Goal: Task Accomplishment & Management: Complete application form

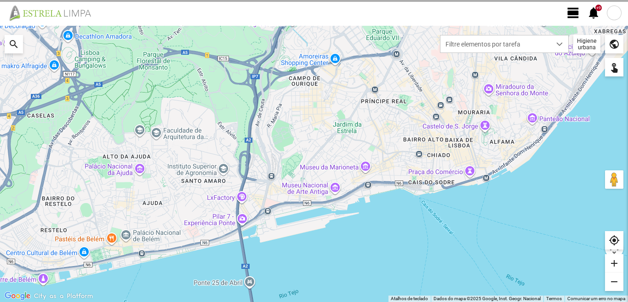
click at [572, 11] on span "view_day" at bounding box center [574, 13] width 14 height 14
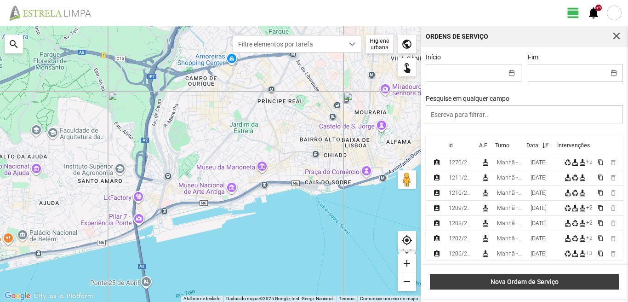
click at [537, 276] on button "Nova Ordem de Serviço" at bounding box center [524, 282] width 189 height 16
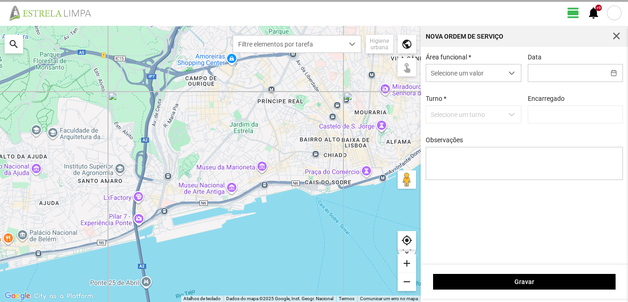
type input "[PERSON_NAME]"
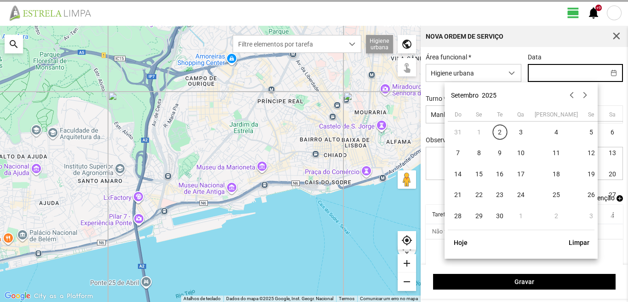
click at [538, 75] on input "text" at bounding box center [566, 72] width 77 height 17
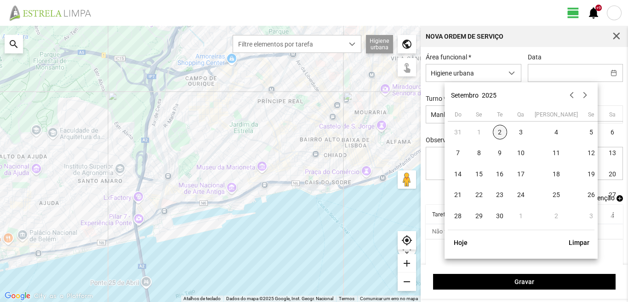
click at [503, 135] on span "2" at bounding box center [500, 132] width 15 height 15
type input "[DATE]"
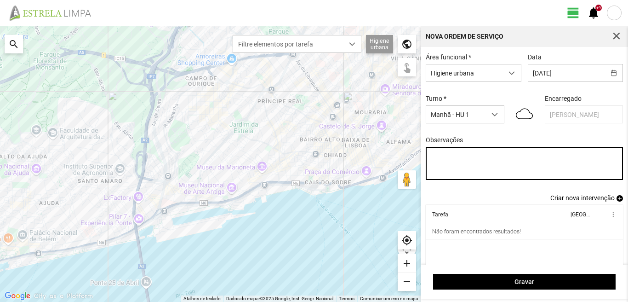
click at [431, 156] on textarea "Observações" at bounding box center [525, 163] width 198 height 33
type textarea "10-descanso 17-44-47-ferias ao serviço-6-22-25-36-39-45-49-50"
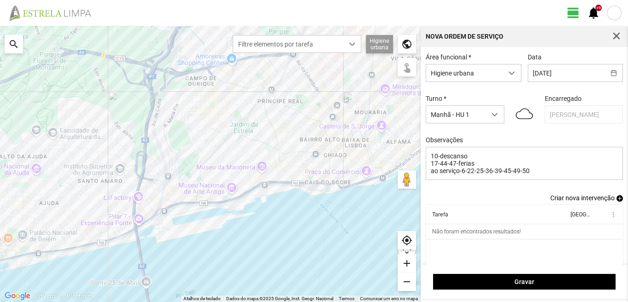
click at [617, 201] on span "add" at bounding box center [620, 198] width 6 height 6
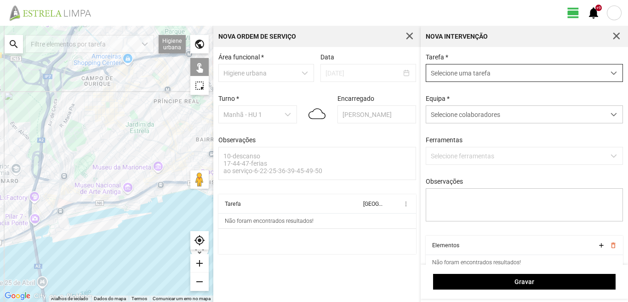
click at [453, 69] on span "Selecione uma tarefa" at bounding box center [515, 72] width 179 height 17
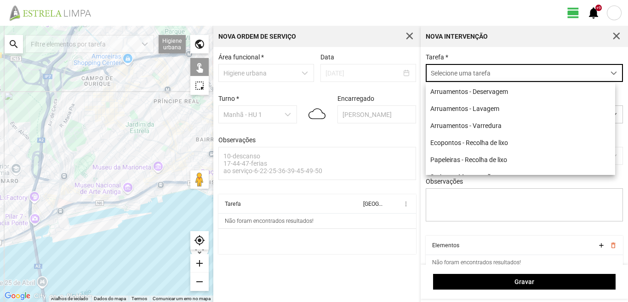
scroll to position [5, 41]
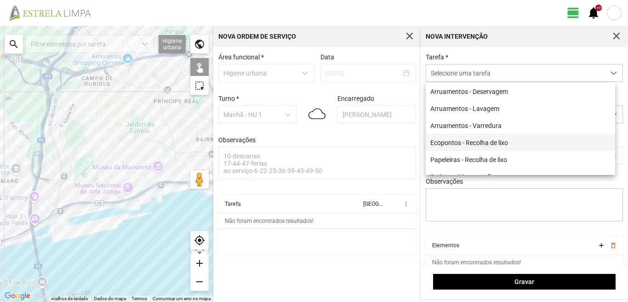
click at [462, 147] on li "Ecopontos - Recolha de lixo" at bounding box center [520, 142] width 189 height 17
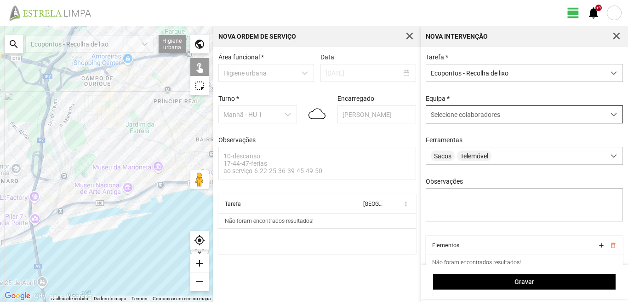
click at [466, 117] on span "Selecione colaboradores" at bounding box center [465, 114] width 69 height 7
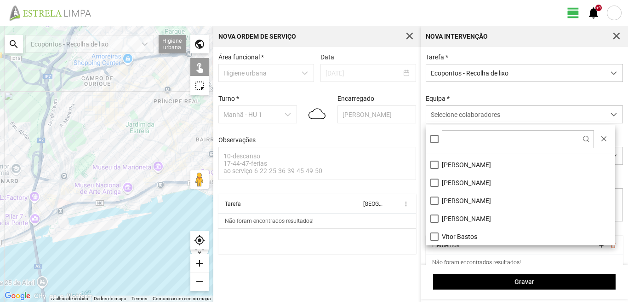
scroll to position [77, 0]
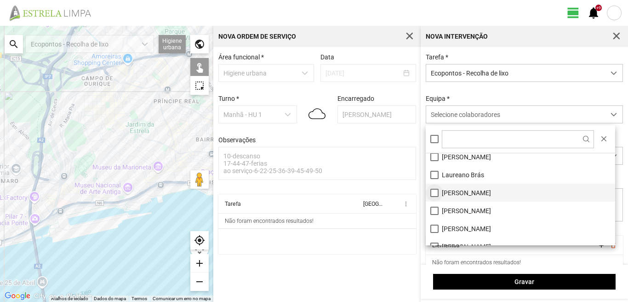
click at [435, 190] on li "[PERSON_NAME]" at bounding box center [520, 193] width 189 height 18
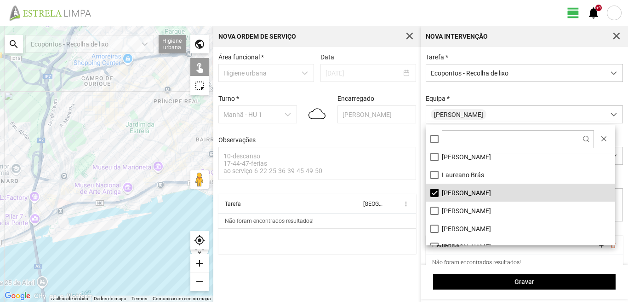
click at [144, 173] on div at bounding box center [106, 164] width 213 height 276
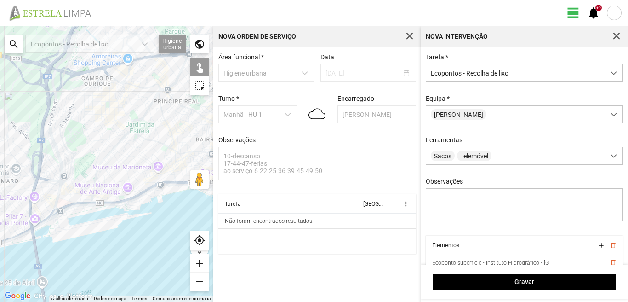
click at [138, 177] on div at bounding box center [106, 164] width 213 height 276
click at [128, 171] on div at bounding box center [106, 164] width 213 height 276
click at [133, 161] on div at bounding box center [106, 164] width 213 height 276
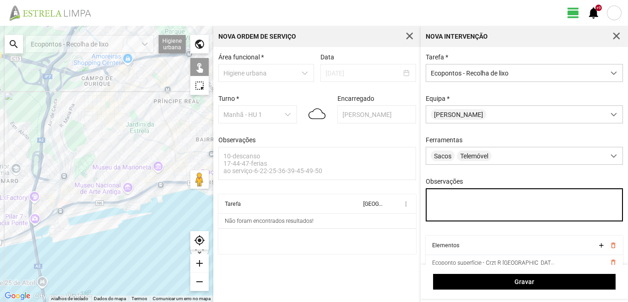
click at [438, 203] on textarea "Observações" at bounding box center [525, 204] width 198 height 33
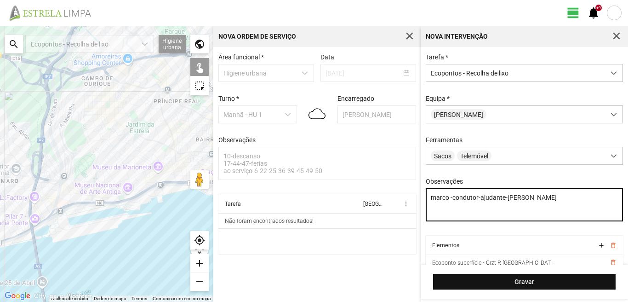
type textarea "marco -condutor-ajudante-[PERSON_NAME]"
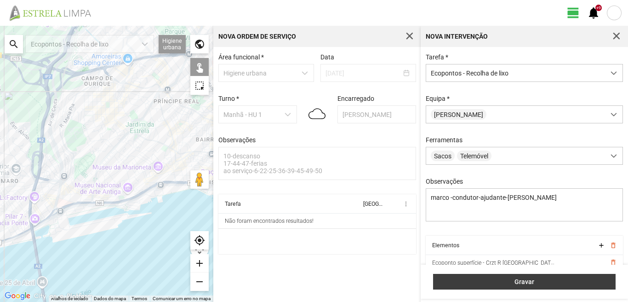
click at [516, 285] on span "Gravar" at bounding box center [524, 281] width 173 height 7
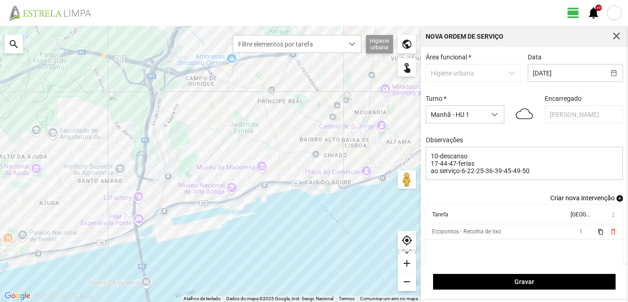
click at [617, 199] on span "add" at bounding box center [620, 198] width 6 height 6
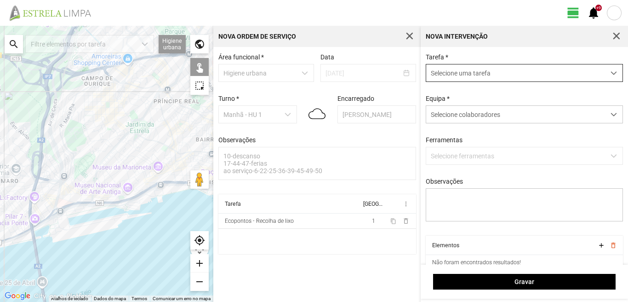
click at [479, 71] on span "Selecione uma tarefa" at bounding box center [515, 72] width 179 height 17
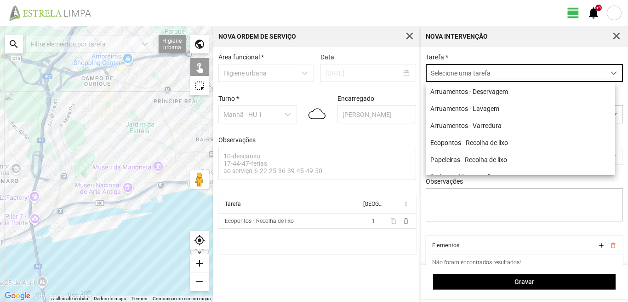
scroll to position [5, 41]
click at [457, 158] on li "Papeleiras - Recolha de lixo" at bounding box center [520, 159] width 189 height 17
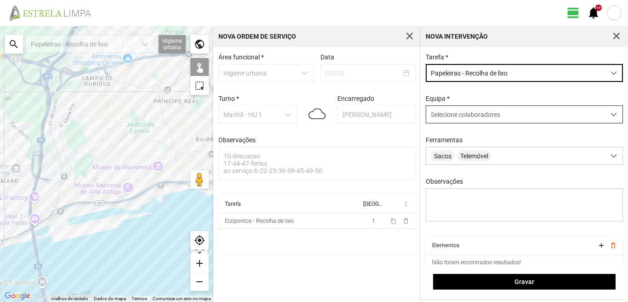
click at [465, 114] on span "Selecione colaboradores" at bounding box center [465, 114] width 69 height 7
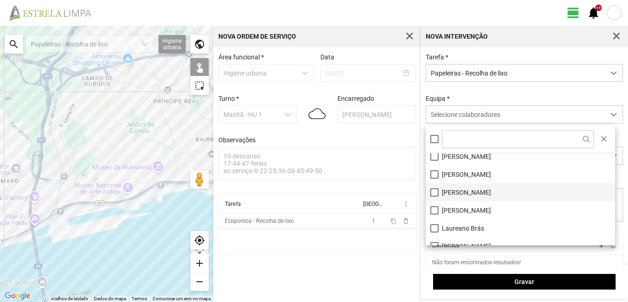
scroll to position [46, 0]
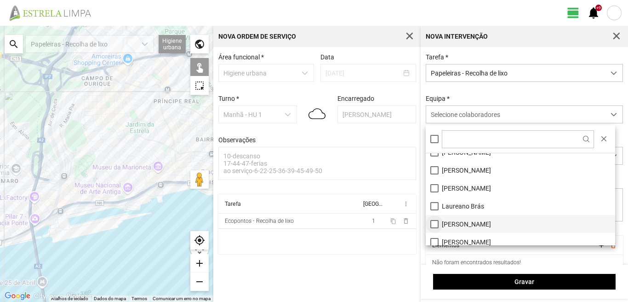
click at [435, 227] on li "[PERSON_NAME]" at bounding box center [520, 224] width 189 height 18
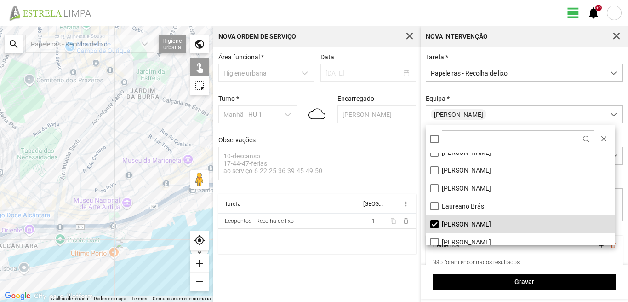
click at [121, 149] on div at bounding box center [106, 164] width 213 height 276
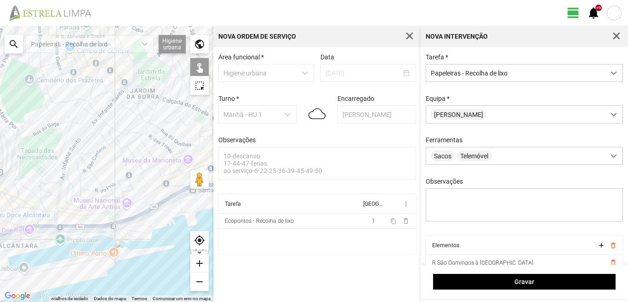
click at [121, 155] on div at bounding box center [106, 164] width 213 height 276
click at [135, 159] on div at bounding box center [106, 164] width 213 height 276
click at [147, 151] on div at bounding box center [106, 164] width 213 height 276
click at [149, 149] on div at bounding box center [106, 164] width 213 height 276
click at [149, 148] on div at bounding box center [106, 164] width 213 height 276
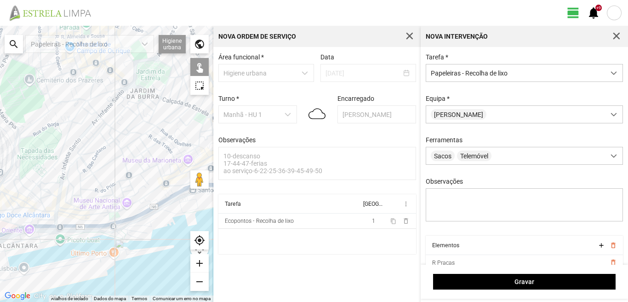
click at [145, 148] on div at bounding box center [106, 164] width 213 height 276
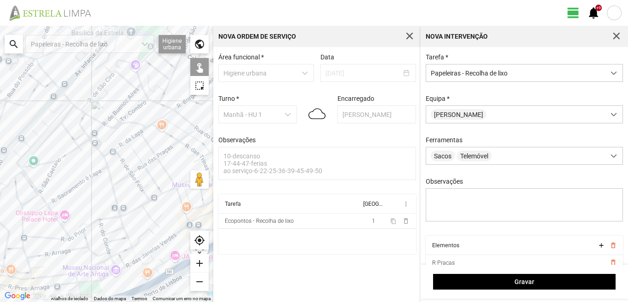
click at [119, 142] on div at bounding box center [106, 164] width 213 height 276
click at [115, 154] on div at bounding box center [106, 164] width 213 height 276
click at [126, 146] on div at bounding box center [106, 164] width 213 height 276
click at [130, 137] on div at bounding box center [106, 164] width 213 height 276
click at [135, 137] on div at bounding box center [106, 164] width 213 height 276
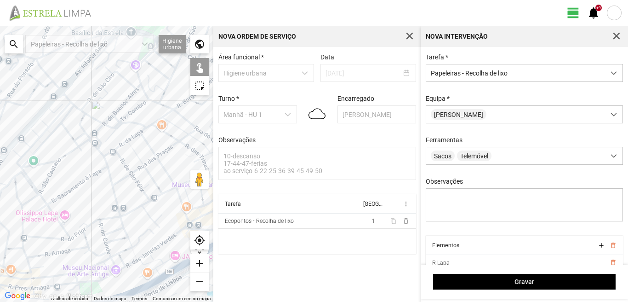
click at [137, 133] on div at bounding box center [106, 164] width 213 height 276
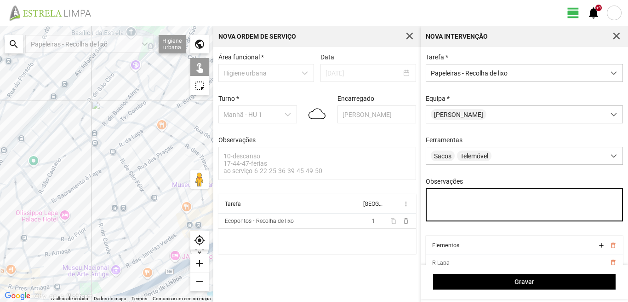
click at [436, 199] on textarea "Observações" at bounding box center [525, 204] width 198 height 33
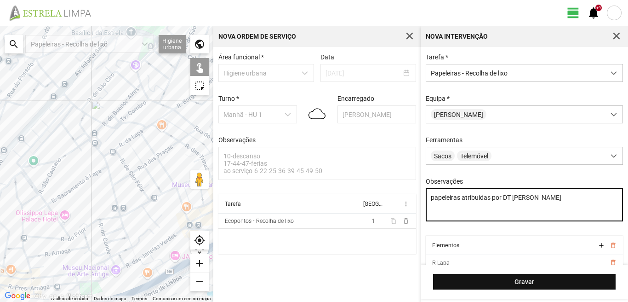
type textarea "papeleiras atribuidas por DT [PERSON_NAME]"
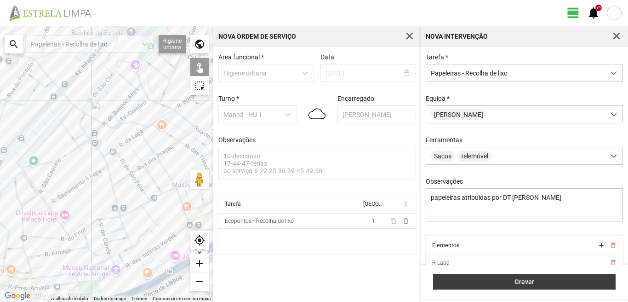
click at [500, 282] on span "Gravar" at bounding box center [524, 281] width 173 height 7
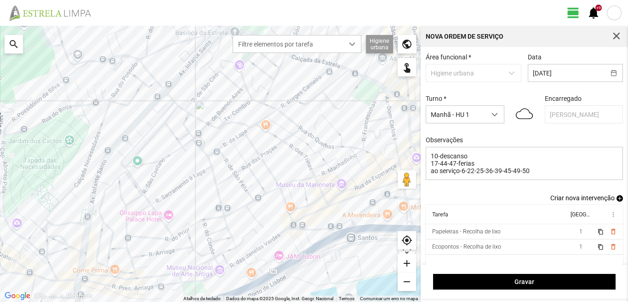
click at [617, 199] on span "add" at bounding box center [620, 198] width 6 height 6
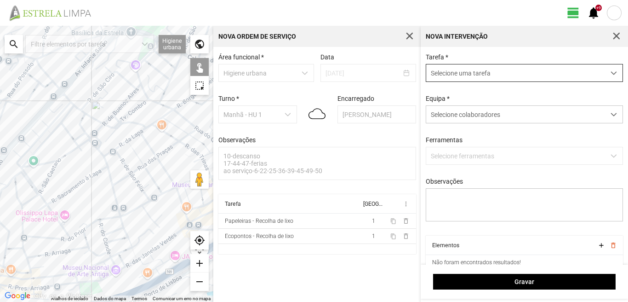
click at [457, 72] on span "Selecione uma tarefa" at bounding box center [515, 72] width 179 height 17
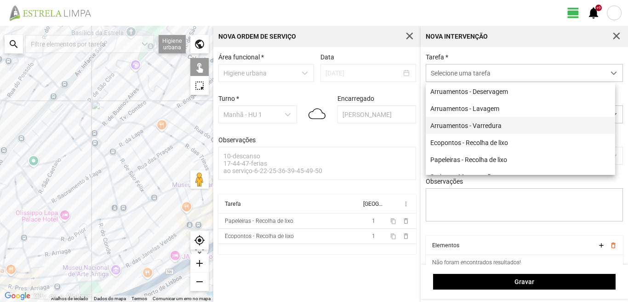
click at [457, 124] on li "Arruamentos - Varredura" at bounding box center [520, 125] width 189 height 17
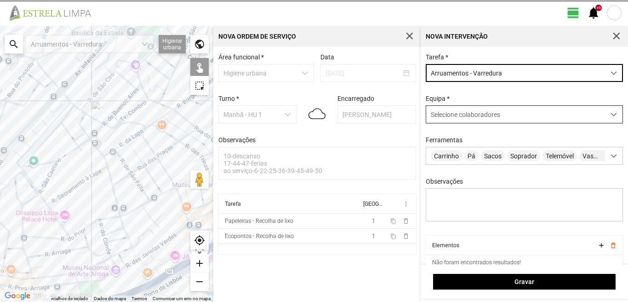
click at [455, 113] on span "Selecione colaboradores" at bounding box center [465, 114] width 69 height 7
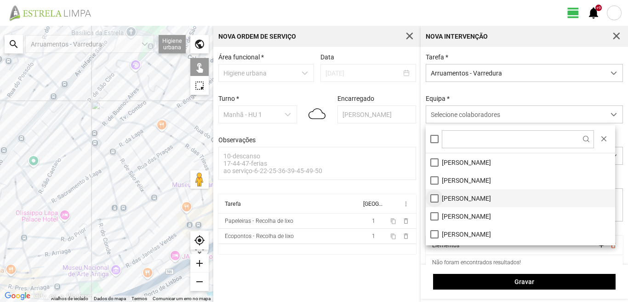
click at [433, 196] on li "[PERSON_NAME]" at bounding box center [520, 198] width 189 height 18
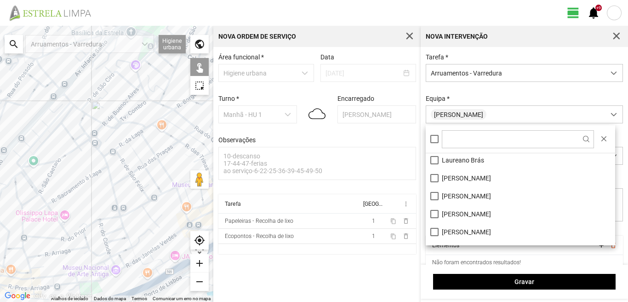
scroll to position [123, 0]
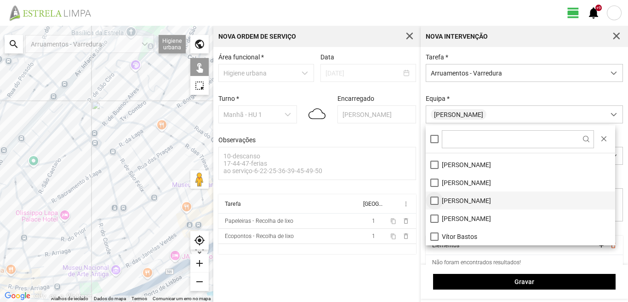
click at [434, 198] on li "[PERSON_NAME]" at bounding box center [520, 200] width 189 height 18
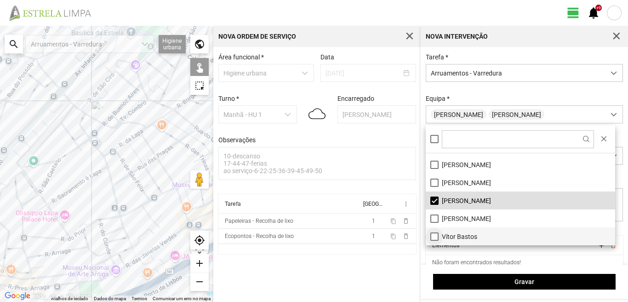
click at [434, 235] on li "Vítor Bastos" at bounding box center [520, 236] width 189 height 18
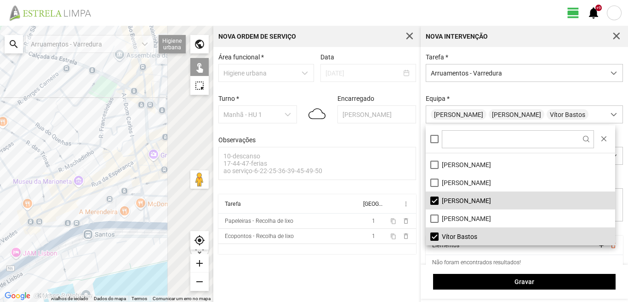
drag, startPoint x: 163, startPoint y: 195, endPoint x: 3, endPoint y: 190, distance: 160.1
click at [3, 190] on div at bounding box center [106, 164] width 213 height 276
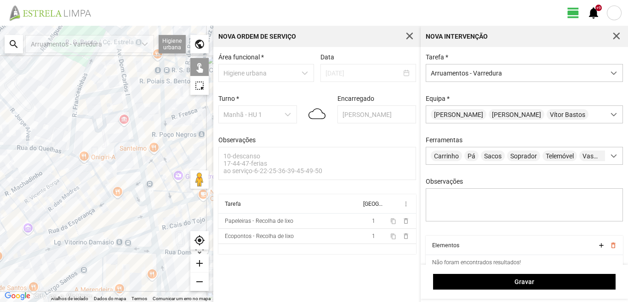
click at [122, 71] on div at bounding box center [106, 164] width 213 height 276
click at [98, 93] on div at bounding box center [106, 164] width 213 height 276
click at [131, 113] on div at bounding box center [106, 164] width 213 height 276
click at [137, 170] on div at bounding box center [106, 164] width 213 height 276
click at [141, 172] on div at bounding box center [106, 164] width 213 height 276
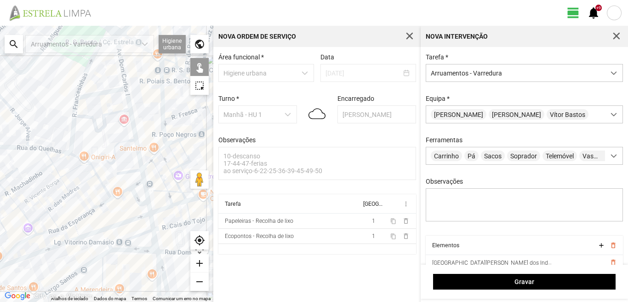
click at [138, 183] on div at bounding box center [106, 164] width 213 height 276
click at [147, 188] on div at bounding box center [106, 164] width 213 height 276
click at [136, 197] on div at bounding box center [106, 164] width 213 height 276
click at [149, 208] on div at bounding box center [106, 164] width 213 height 276
click at [151, 222] on div at bounding box center [106, 164] width 213 height 276
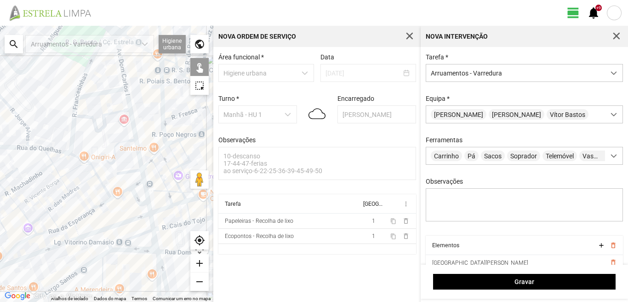
click at [123, 184] on div at bounding box center [106, 164] width 213 height 276
click at [123, 181] on div at bounding box center [106, 164] width 213 height 276
click at [154, 239] on div at bounding box center [106, 164] width 213 height 276
click at [139, 235] on div at bounding box center [106, 164] width 213 height 276
click at [159, 258] on div at bounding box center [106, 164] width 213 height 276
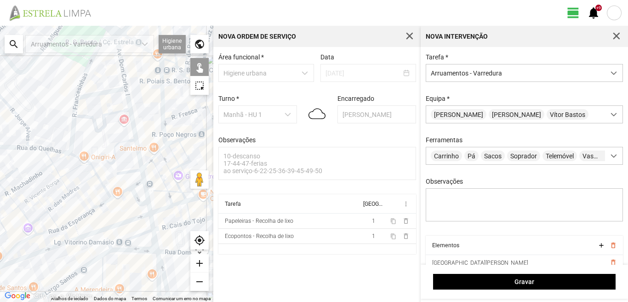
click at [136, 251] on div at bounding box center [106, 164] width 213 height 276
click at [157, 269] on div at bounding box center [106, 164] width 213 height 276
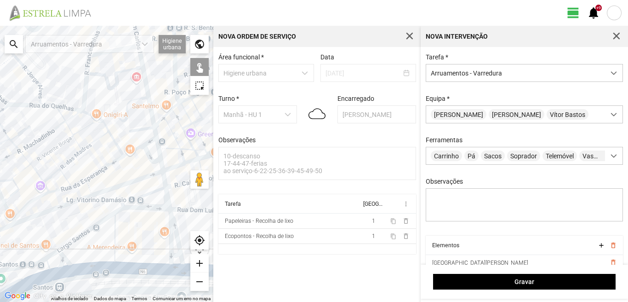
drag, startPoint x: 140, startPoint y: 264, endPoint x: 153, endPoint y: 216, distance: 49.5
click at [153, 218] on div at bounding box center [106, 164] width 213 height 276
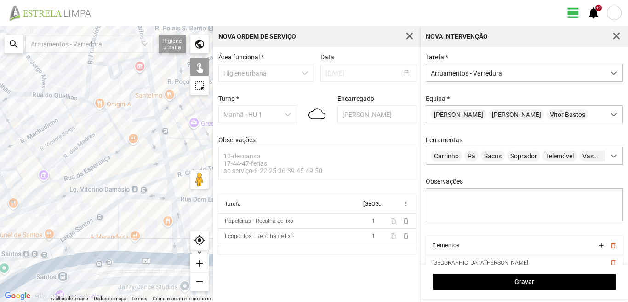
click at [118, 220] on div at bounding box center [106, 164] width 213 height 276
click at [101, 210] on div at bounding box center [106, 164] width 213 height 276
click at [103, 211] on div at bounding box center [106, 164] width 213 height 276
click at [55, 241] on div at bounding box center [106, 164] width 213 height 276
click at [56, 241] on div at bounding box center [106, 164] width 213 height 276
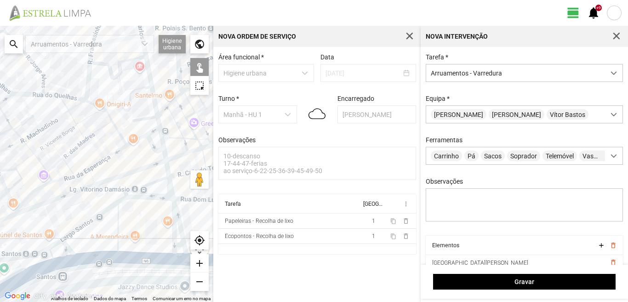
click at [65, 247] on div at bounding box center [106, 164] width 213 height 276
click at [177, 243] on div at bounding box center [106, 164] width 213 height 276
click at [173, 256] on div at bounding box center [106, 164] width 213 height 276
click at [104, 259] on div at bounding box center [106, 164] width 213 height 276
click at [53, 264] on div at bounding box center [106, 164] width 213 height 276
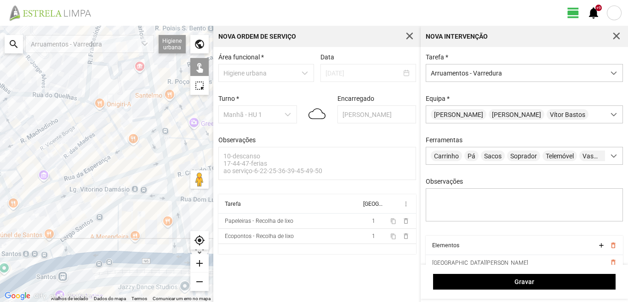
click at [49, 256] on div at bounding box center [106, 164] width 213 height 276
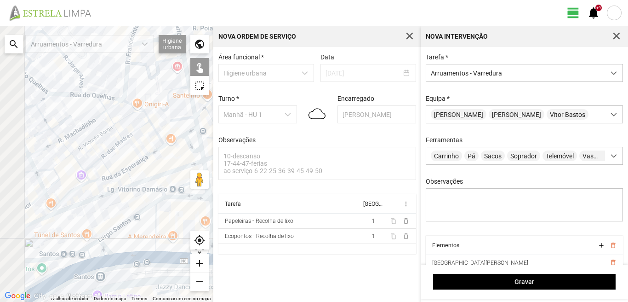
drag, startPoint x: 49, startPoint y: 256, endPoint x: 121, endPoint y: 242, distance: 73.0
click at [118, 245] on div at bounding box center [106, 164] width 213 height 276
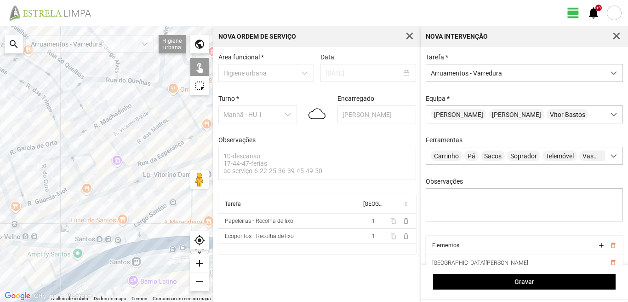
click at [49, 261] on div at bounding box center [106, 164] width 213 height 276
click at [16, 252] on div at bounding box center [106, 164] width 213 height 276
click at [20, 261] on div at bounding box center [106, 164] width 213 height 276
click at [49, 283] on div at bounding box center [106, 164] width 213 height 276
click at [36, 289] on div at bounding box center [106, 164] width 213 height 276
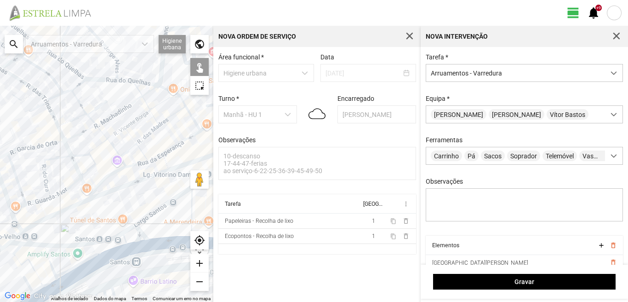
click at [28, 285] on div at bounding box center [106, 164] width 213 height 276
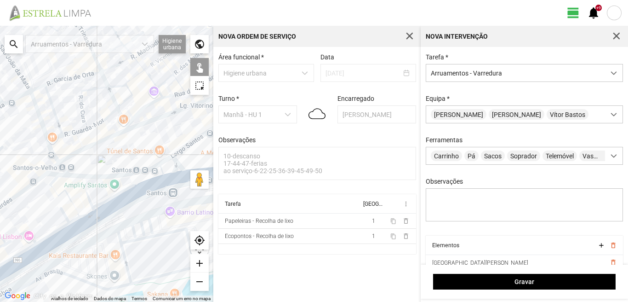
drag, startPoint x: 26, startPoint y: 279, endPoint x: 64, endPoint y: 208, distance: 79.8
click at [64, 208] on div at bounding box center [106, 164] width 213 height 276
click at [66, 235] on div at bounding box center [106, 164] width 213 height 276
click at [86, 224] on div at bounding box center [106, 164] width 213 height 276
click at [85, 221] on div at bounding box center [106, 164] width 213 height 276
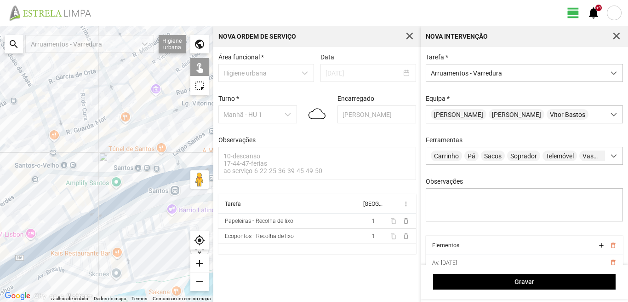
click at [51, 232] on div at bounding box center [106, 164] width 213 height 276
click at [23, 230] on div at bounding box center [106, 164] width 213 height 276
drag, startPoint x: 24, startPoint y: 238, endPoint x: 81, endPoint y: 226, distance: 58.6
click at [81, 226] on div at bounding box center [106, 164] width 213 height 276
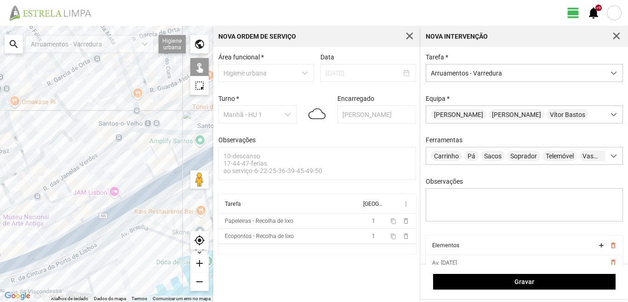
drag, startPoint x: 45, startPoint y: 229, endPoint x: 138, endPoint y: 184, distance: 103.3
click at [137, 184] on div at bounding box center [106, 164] width 213 height 276
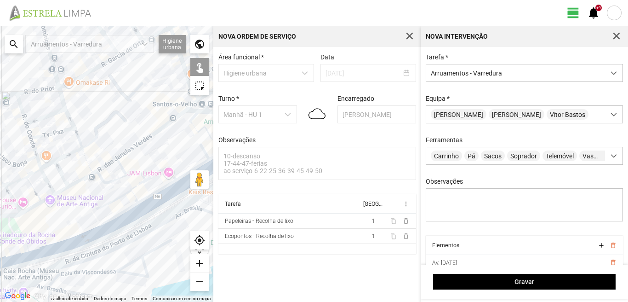
click at [126, 176] on div at bounding box center [106, 164] width 213 height 276
click at [135, 188] on div at bounding box center [106, 164] width 213 height 276
click at [115, 198] on div at bounding box center [106, 164] width 213 height 276
click at [133, 196] on div at bounding box center [106, 164] width 213 height 276
click at [147, 199] on div at bounding box center [106, 164] width 213 height 276
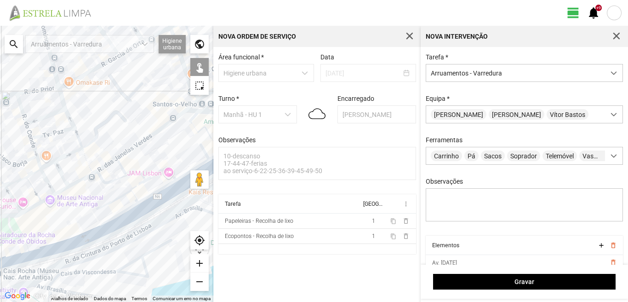
click at [150, 207] on div at bounding box center [106, 164] width 213 height 276
click at [125, 211] on div at bounding box center [106, 164] width 213 height 276
click at [122, 223] on div at bounding box center [106, 164] width 213 height 276
click at [83, 242] on div at bounding box center [106, 164] width 213 height 276
click at [20, 254] on div at bounding box center [106, 164] width 213 height 276
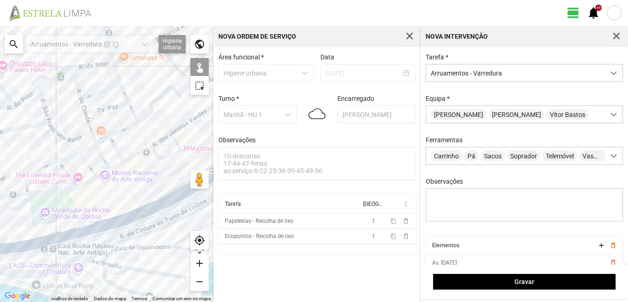
drag, startPoint x: 63, startPoint y: 237, endPoint x: 119, endPoint y: 212, distance: 61.6
click at [119, 212] on div at bounding box center [106, 164] width 213 height 276
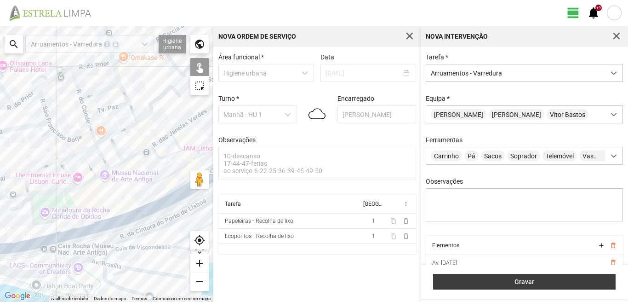
click at [497, 280] on span "Gravar" at bounding box center [524, 281] width 173 height 7
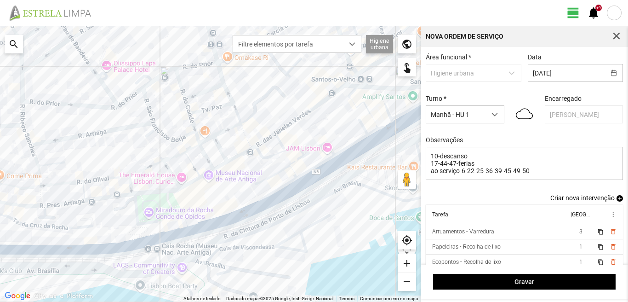
click at [617, 199] on span "add" at bounding box center [620, 198] width 6 height 6
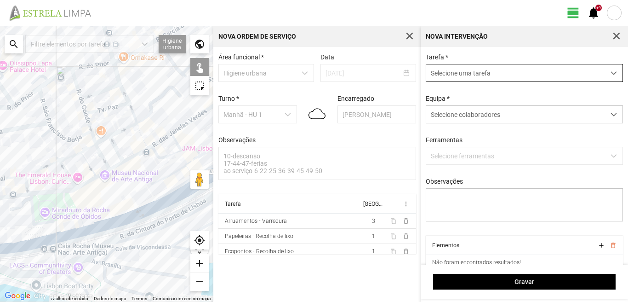
click at [469, 76] on span "Selecione uma tarefa" at bounding box center [515, 72] width 179 height 17
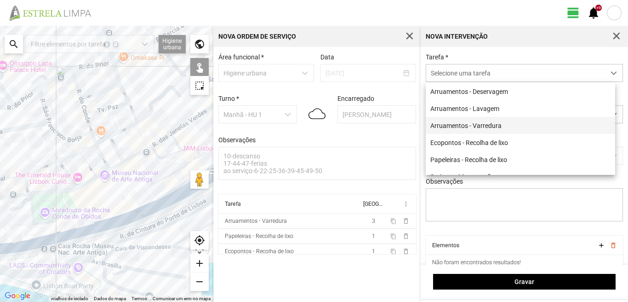
click at [455, 126] on li "Arruamentos - Varredura" at bounding box center [520, 125] width 189 height 17
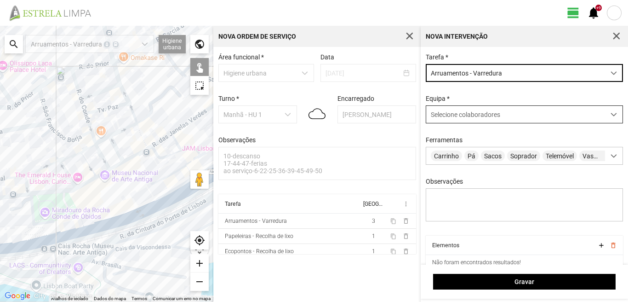
click at [469, 117] on span "Selecione colaboradores" at bounding box center [465, 114] width 69 height 7
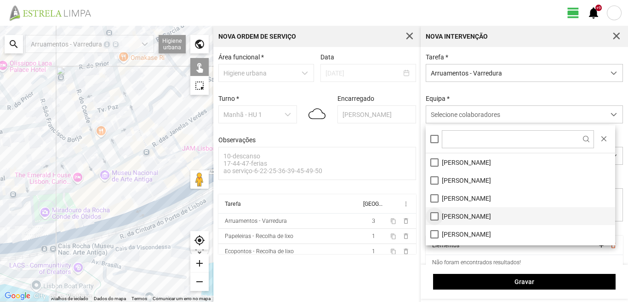
click at [432, 217] on li "[PERSON_NAME]" at bounding box center [520, 216] width 189 height 18
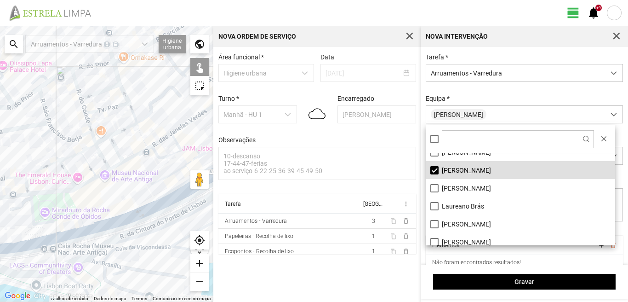
scroll to position [92, 0]
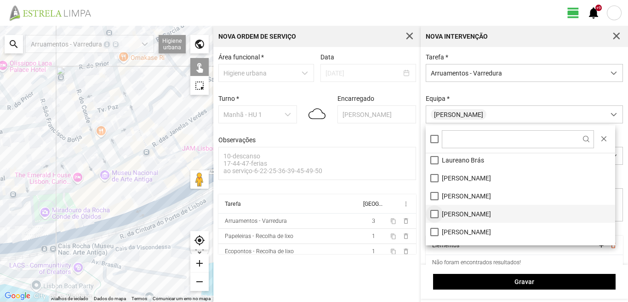
click at [434, 213] on li "[PERSON_NAME]" at bounding box center [520, 214] width 189 height 18
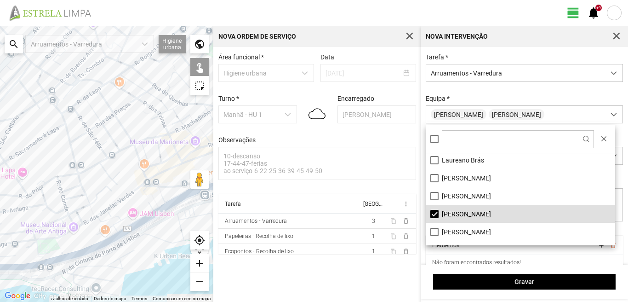
drag, startPoint x: 81, startPoint y: 128, endPoint x: 23, endPoint y: 210, distance: 100.9
click at [23, 210] on div at bounding box center [106, 164] width 213 height 276
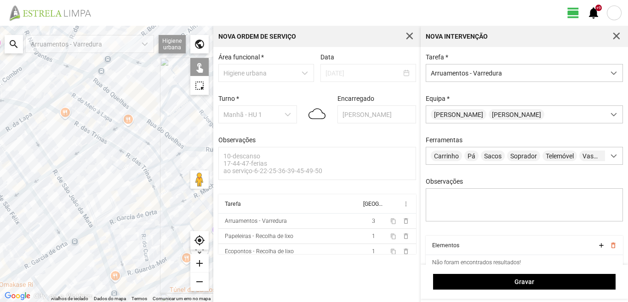
drag, startPoint x: 111, startPoint y: 207, endPoint x: 92, endPoint y: 176, distance: 36.8
click at [94, 177] on div at bounding box center [106, 164] width 213 height 276
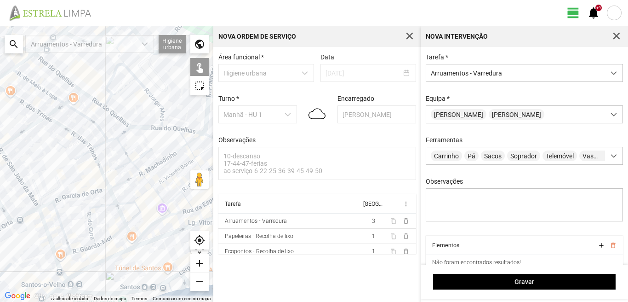
drag, startPoint x: 106, startPoint y: 178, endPoint x: 67, endPoint y: 175, distance: 38.8
click at [67, 175] on div at bounding box center [106, 164] width 213 height 276
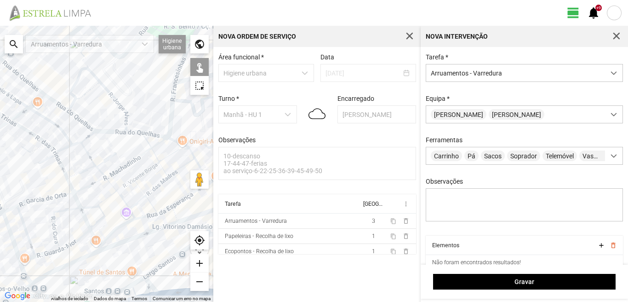
drag, startPoint x: 111, startPoint y: 151, endPoint x: 65, endPoint y: 176, distance: 52.5
click at [65, 176] on div at bounding box center [106, 164] width 213 height 276
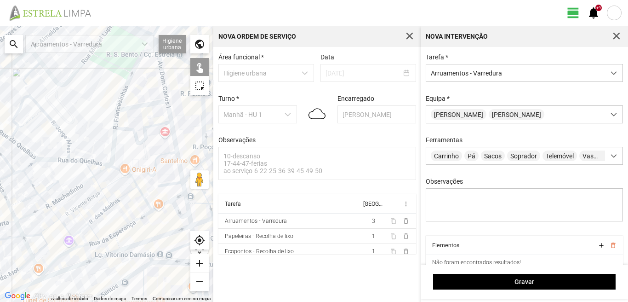
click at [118, 170] on div at bounding box center [106, 164] width 213 height 276
click at [135, 183] on div at bounding box center [106, 164] width 213 height 276
click at [142, 195] on div at bounding box center [106, 164] width 213 height 276
click at [163, 203] on div at bounding box center [106, 164] width 213 height 276
click at [132, 222] on div at bounding box center [106, 164] width 213 height 276
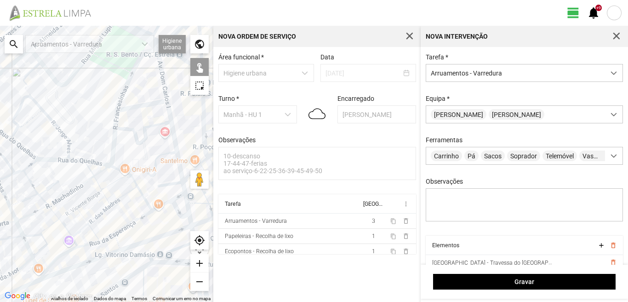
click at [126, 194] on div at bounding box center [106, 164] width 213 height 276
click at [111, 182] on div at bounding box center [106, 164] width 213 height 276
click at [100, 173] on div at bounding box center [106, 164] width 213 height 276
click at [90, 172] on div at bounding box center [106, 164] width 213 height 276
click at [96, 182] on div at bounding box center [106, 164] width 213 height 276
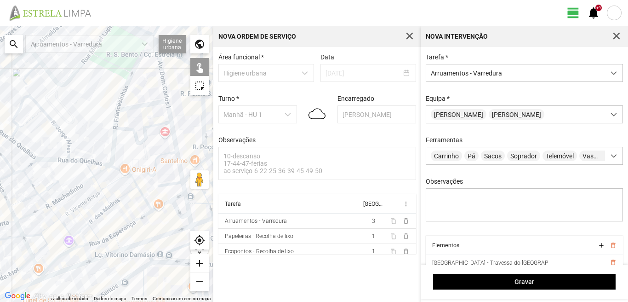
click at [108, 199] on div at bounding box center [106, 164] width 213 height 276
click at [102, 212] on div at bounding box center [106, 164] width 213 height 276
drag, startPoint x: 87, startPoint y: 200, endPoint x: 85, endPoint y: 193, distance: 7.6
click at [86, 197] on div at bounding box center [106, 164] width 213 height 276
click at [81, 184] on div at bounding box center [106, 164] width 213 height 276
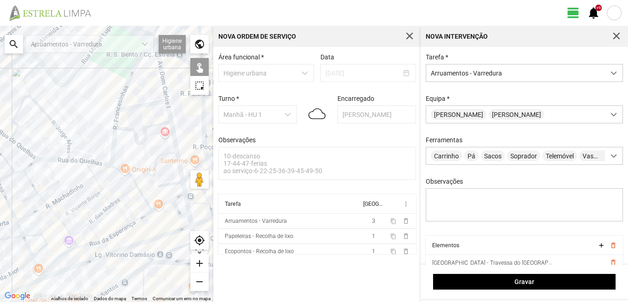
click at [50, 185] on div at bounding box center [106, 164] width 213 height 276
click at [60, 185] on div at bounding box center [106, 164] width 213 height 276
click at [91, 196] on div at bounding box center [106, 164] width 213 height 276
click at [80, 216] on div at bounding box center [106, 164] width 213 height 276
click at [82, 214] on div at bounding box center [106, 164] width 213 height 276
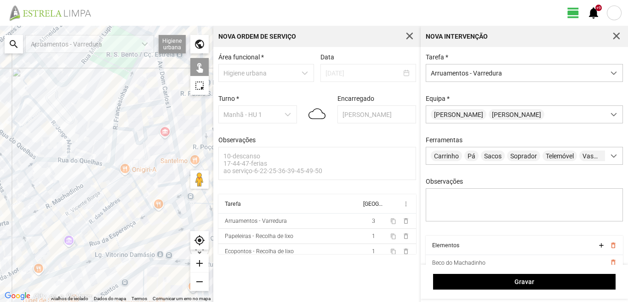
click at [70, 211] on div at bounding box center [106, 164] width 213 height 276
click at [57, 200] on div at bounding box center [106, 164] width 213 height 276
click at [92, 229] on div at bounding box center [106, 164] width 213 height 276
click at [82, 228] on div at bounding box center [106, 164] width 213 height 276
click at [150, 238] on div at bounding box center [106, 164] width 213 height 276
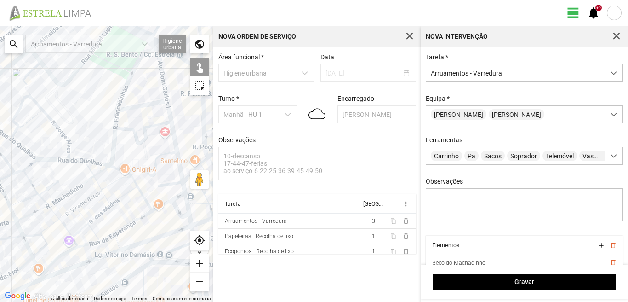
click at [150, 238] on div at bounding box center [106, 164] width 213 height 276
drag, startPoint x: 148, startPoint y: 234, endPoint x: 140, endPoint y: 193, distance: 41.7
click at [140, 193] on div at bounding box center [106, 164] width 213 height 276
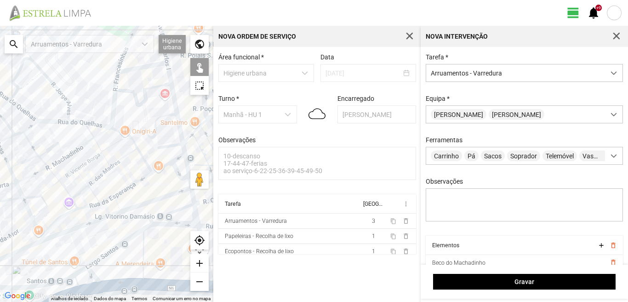
drag, startPoint x: 140, startPoint y: 211, endPoint x: 140, endPoint y: 172, distance: 38.2
click at [140, 172] on div at bounding box center [106, 164] width 213 height 276
click at [150, 199] on div at bounding box center [106, 164] width 213 height 276
click at [117, 204] on div at bounding box center [106, 164] width 213 height 276
click at [106, 197] on div at bounding box center [106, 164] width 213 height 276
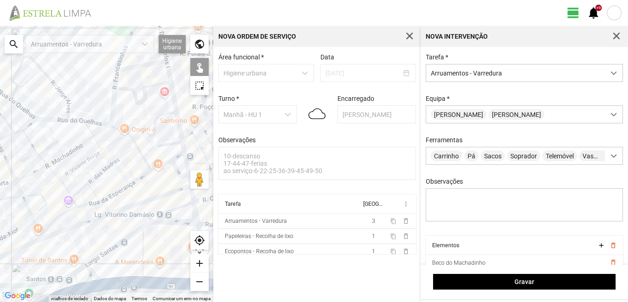
click at [88, 205] on div at bounding box center [106, 164] width 213 height 276
click at [73, 201] on div at bounding box center [106, 164] width 213 height 276
click at [63, 186] on div at bounding box center [106, 164] width 213 height 276
click at [55, 173] on div at bounding box center [106, 164] width 213 height 276
click at [37, 155] on div at bounding box center [106, 164] width 213 height 276
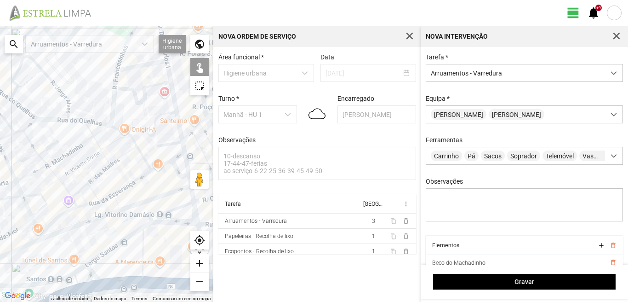
click at [30, 145] on div at bounding box center [106, 164] width 213 height 276
click at [24, 160] on div at bounding box center [106, 164] width 213 height 276
click at [35, 172] on div at bounding box center [106, 164] width 213 height 276
click at [49, 186] on div at bounding box center [106, 164] width 213 height 276
click at [66, 212] on div at bounding box center [106, 164] width 213 height 276
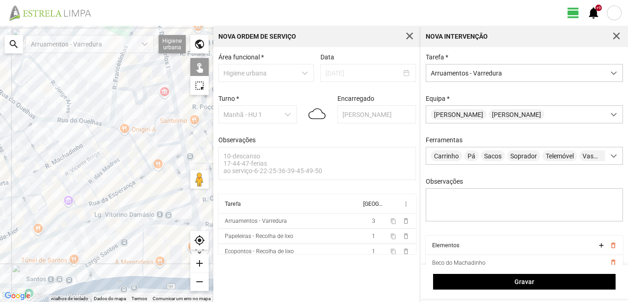
click at [81, 223] on div at bounding box center [106, 164] width 213 height 276
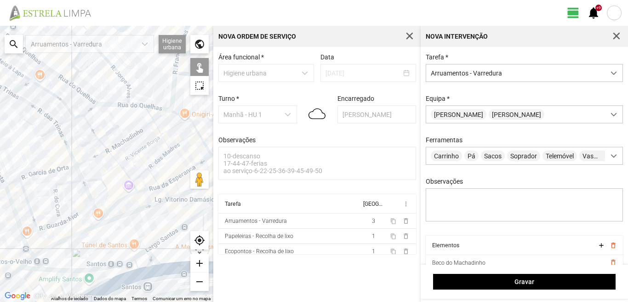
drag, startPoint x: 53, startPoint y: 210, endPoint x: 105, endPoint y: 198, distance: 53.2
click at [105, 198] on div at bounding box center [106, 164] width 213 height 276
click at [105, 184] on div at bounding box center [106, 164] width 213 height 276
click at [105, 186] on div at bounding box center [106, 164] width 213 height 276
click at [90, 178] on div at bounding box center [106, 164] width 213 height 276
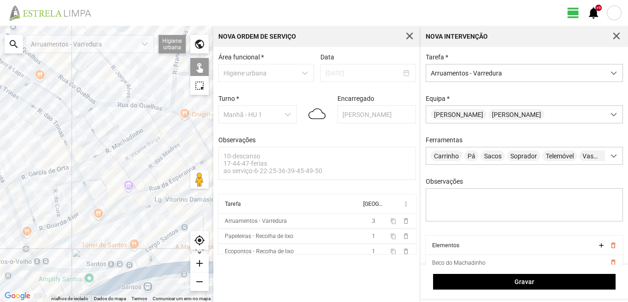
click at [100, 216] on div at bounding box center [106, 164] width 213 height 276
click at [83, 232] on div at bounding box center [106, 164] width 213 height 276
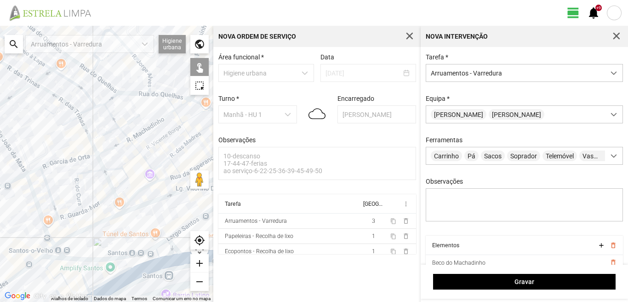
drag, startPoint x: 75, startPoint y: 225, endPoint x: 119, endPoint y: 205, distance: 48.6
click at [119, 205] on div at bounding box center [106, 164] width 213 height 276
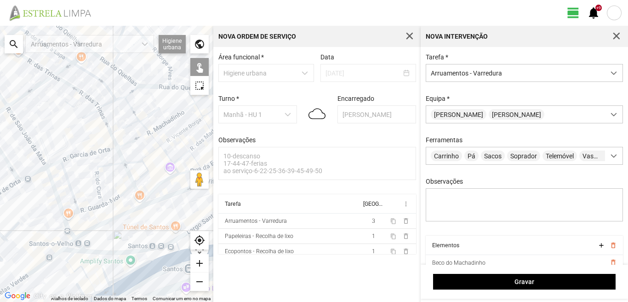
click at [93, 213] on div at bounding box center [106, 164] width 213 height 276
click at [88, 229] on div at bounding box center [106, 164] width 213 height 276
click at [89, 230] on div at bounding box center [106, 164] width 213 height 276
click at [67, 244] on div at bounding box center [106, 164] width 213 height 276
click at [71, 235] on div at bounding box center [106, 164] width 213 height 276
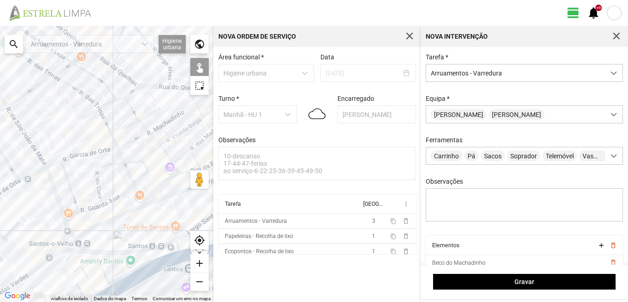
click at [80, 245] on div at bounding box center [106, 164] width 213 height 276
click at [69, 250] on div at bounding box center [106, 164] width 213 height 276
click at [79, 250] on div at bounding box center [106, 164] width 213 height 276
click at [87, 252] on div at bounding box center [106, 164] width 213 height 276
click at [124, 253] on div at bounding box center [106, 164] width 213 height 276
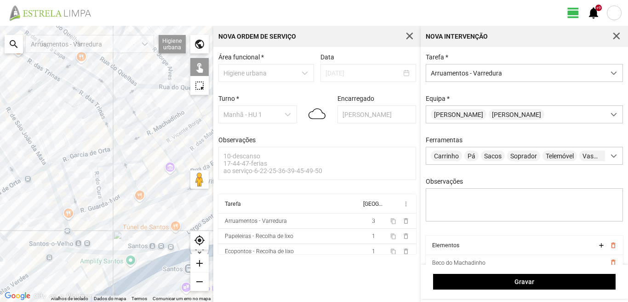
click at [52, 255] on div at bounding box center [106, 164] width 213 height 276
drag, startPoint x: 16, startPoint y: 251, endPoint x: 75, endPoint y: 212, distance: 70.4
click at [75, 212] on div at bounding box center [106, 164] width 213 height 276
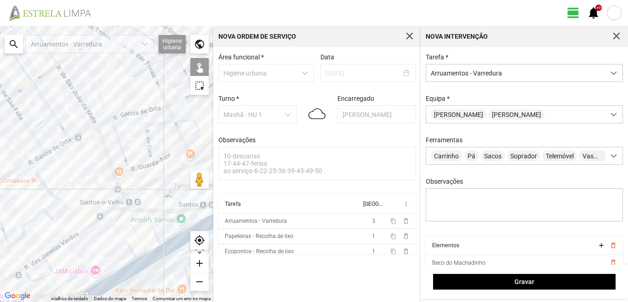
drag, startPoint x: 72, startPoint y: 209, endPoint x: 13, endPoint y: 236, distance: 64.4
click at [16, 235] on div at bounding box center [106, 164] width 213 height 276
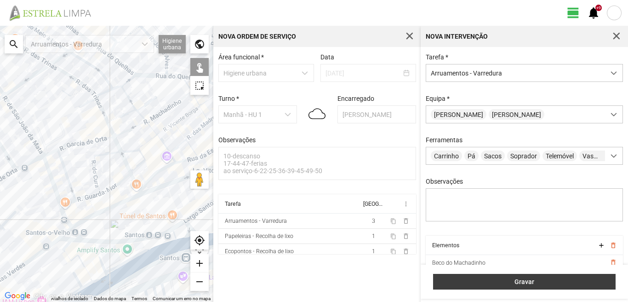
click at [473, 282] on span "Gravar" at bounding box center [524, 281] width 173 height 7
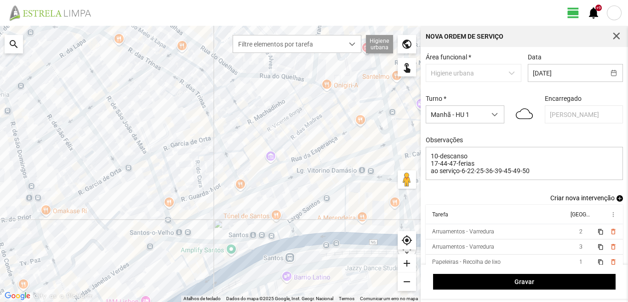
click at [617, 200] on span "add" at bounding box center [620, 198] width 6 height 6
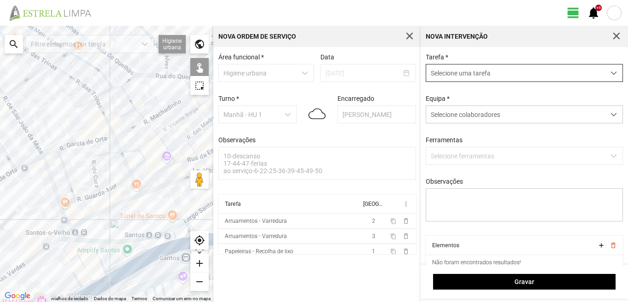
click at [495, 71] on span "Selecione uma tarefa" at bounding box center [515, 72] width 179 height 17
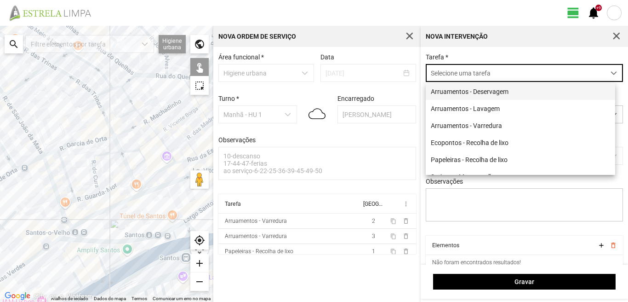
scroll to position [5, 41]
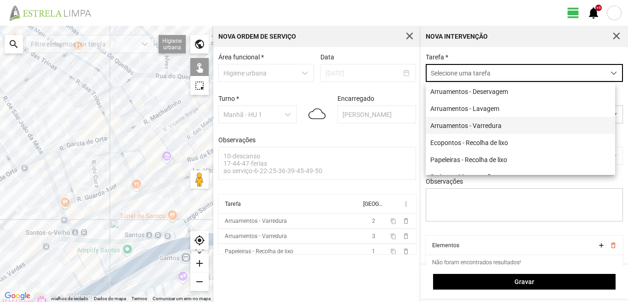
click at [493, 130] on li "Arruamentos - Varredura" at bounding box center [520, 125] width 189 height 17
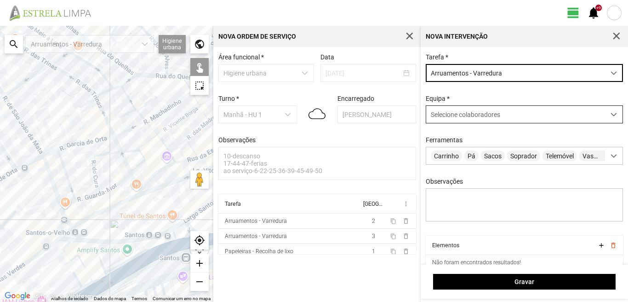
click at [471, 112] on span "Selecione colaboradores" at bounding box center [465, 114] width 69 height 7
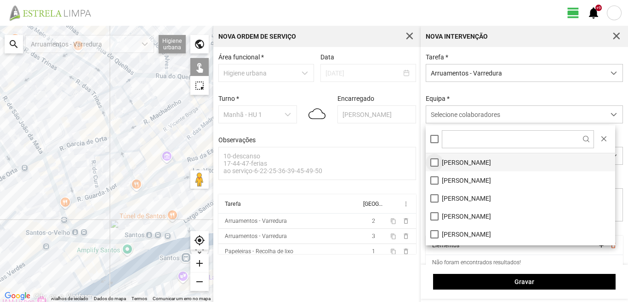
click at [434, 161] on li "[PERSON_NAME]" at bounding box center [520, 162] width 189 height 18
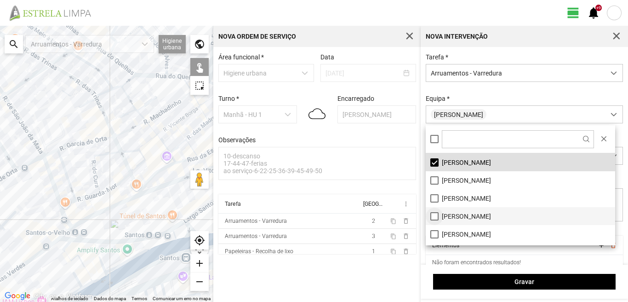
scroll to position [46, 0]
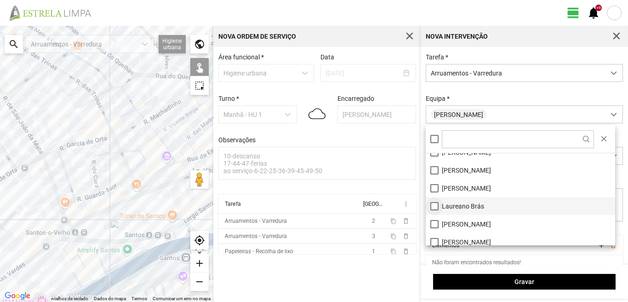
click at [435, 204] on li "Laureano Brás" at bounding box center [520, 206] width 189 height 18
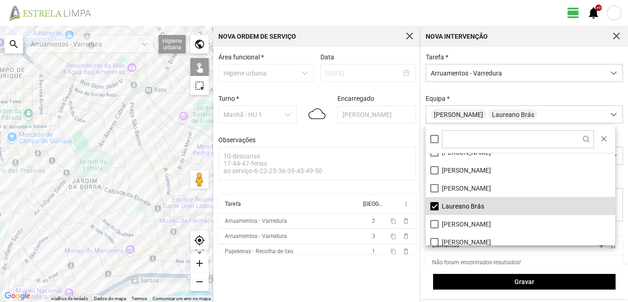
drag, startPoint x: 32, startPoint y: 153, endPoint x: 31, endPoint y: 243, distance: 90.2
click at [29, 244] on div at bounding box center [106, 164] width 213 height 276
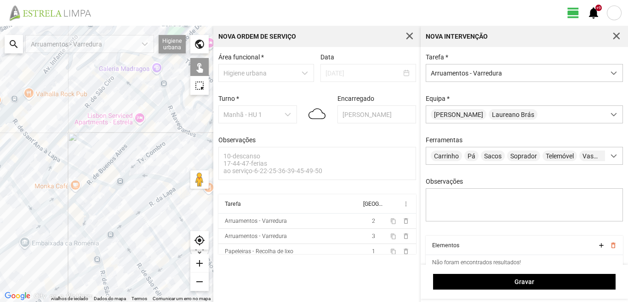
drag, startPoint x: 61, startPoint y: 251, endPoint x: 51, endPoint y: 212, distance: 40.5
click at [54, 215] on div at bounding box center [106, 164] width 213 height 276
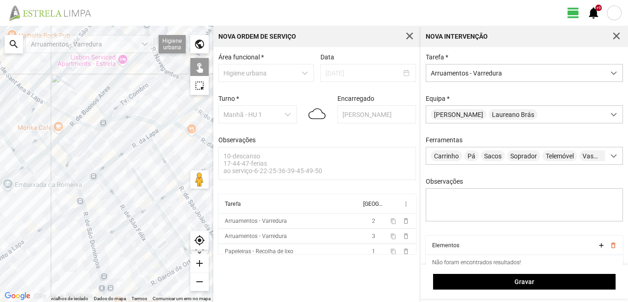
drag, startPoint x: 121, startPoint y: 240, endPoint x: 98, endPoint y: 203, distance: 43.5
click at [101, 207] on div at bounding box center [106, 164] width 213 height 276
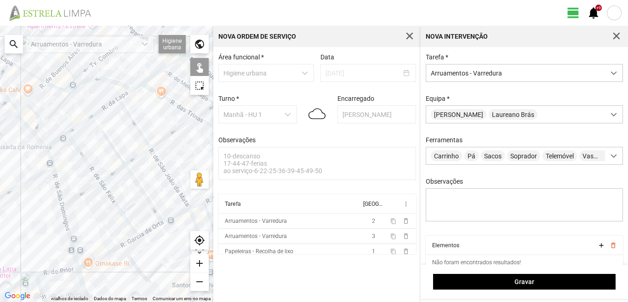
drag, startPoint x: 98, startPoint y: 203, endPoint x: 114, endPoint y: 254, distance: 53.8
click at [114, 254] on div at bounding box center [106, 164] width 213 height 276
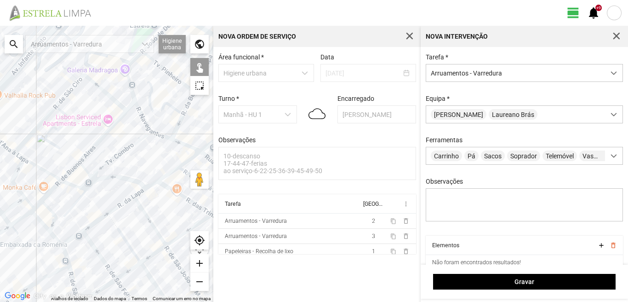
drag, startPoint x: 63, startPoint y: 188, endPoint x: 63, endPoint y: 242, distance: 54.7
click at [63, 242] on div at bounding box center [106, 164] width 213 height 276
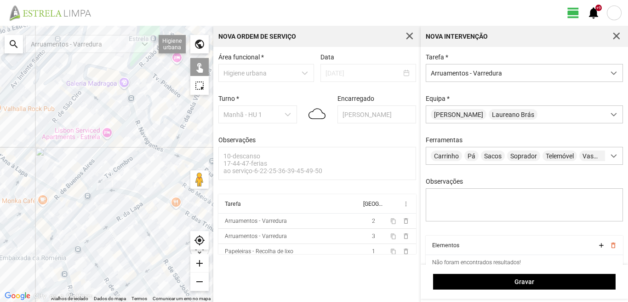
click at [112, 140] on div at bounding box center [106, 164] width 213 height 276
click at [129, 120] on div at bounding box center [106, 164] width 213 height 276
click at [107, 107] on div at bounding box center [106, 164] width 213 height 276
click at [42, 182] on div at bounding box center [106, 164] width 213 height 276
click at [70, 185] on div at bounding box center [106, 164] width 213 height 276
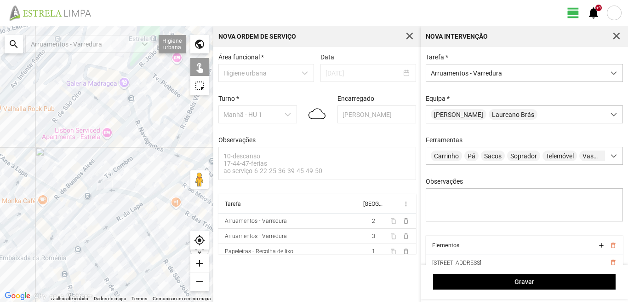
click at [51, 204] on div at bounding box center [106, 164] width 213 height 276
click at [71, 199] on div at bounding box center [106, 164] width 213 height 276
click at [85, 185] on div at bounding box center [106, 164] width 213 height 276
click at [86, 196] on div at bounding box center [106, 164] width 213 height 276
click at [90, 199] on div at bounding box center [106, 164] width 213 height 276
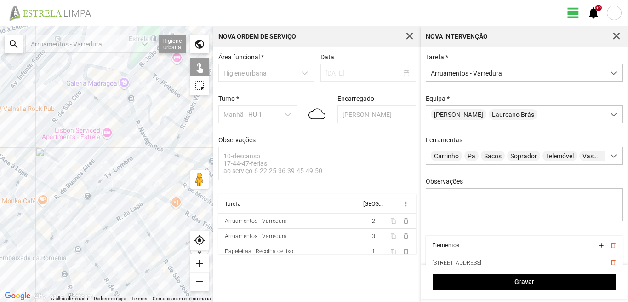
click at [77, 212] on div at bounding box center [106, 164] width 213 height 276
click at [106, 190] on div at bounding box center [106, 164] width 213 height 276
click at [103, 180] on div at bounding box center [106, 164] width 213 height 276
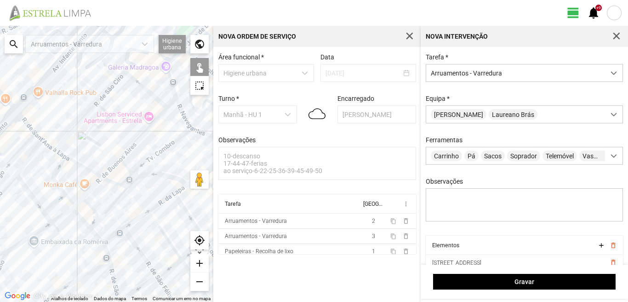
drag, startPoint x: 49, startPoint y: 201, endPoint x: 98, endPoint y: 184, distance: 51.5
click at [98, 184] on div at bounding box center [106, 164] width 213 height 276
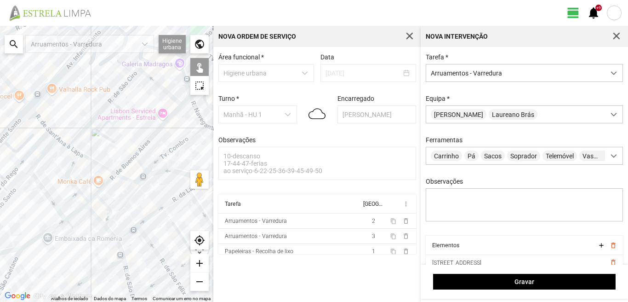
click at [72, 167] on div at bounding box center [106, 164] width 213 height 276
click at [54, 134] on div at bounding box center [106, 164] width 213 height 276
click at [68, 148] on div at bounding box center [106, 164] width 213 height 276
click at [67, 145] on div at bounding box center [106, 164] width 213 height 276
click at [42, 120] on div at bounding box center [106, 164] width 213 height 276
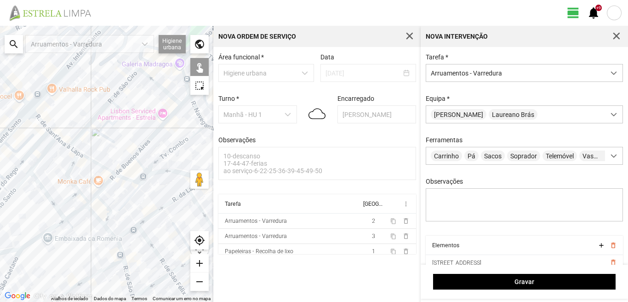
click at [35, 146] on div at bounding box center [106, 164] width 213 height 276
click at [42, 155] on div at bounding box center [106, 164] width 213 height 276
click at [46, 189] on div at bounding box center [106, 164] width 213 height 276
click at [73, 196] on div at bounding box center [106, 164] width 213 height 276
click at [62, 213] on div at bounding box center [106, 164] width 213 height 276
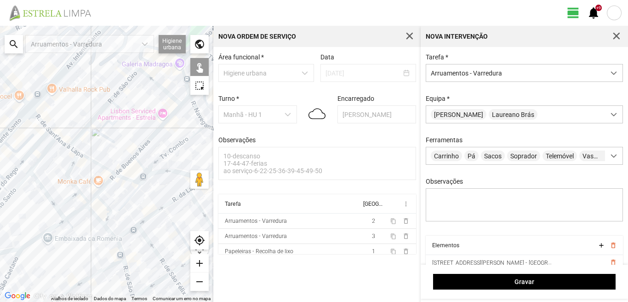
click at [79, 211] on div at bounding box center [106, 164] width 213 height 276
click at [92, 201] on div at bounding box center [106, 164] width 213 height 276
click at [106, 205] on div at bounding box center [106, 164] width 213 height 276
click at [94, 212] on div at bounding box center [106, 164] width 213 height 276
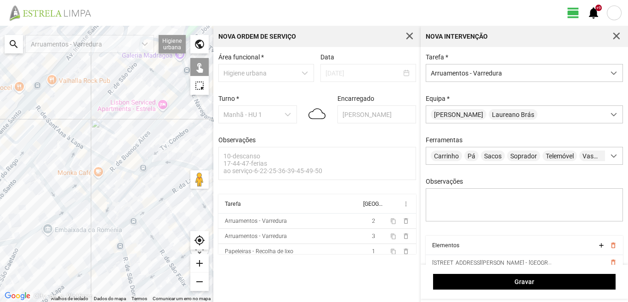
drag, startPoint x: 98, startPoint y: 237, endPoint x: 97, endPoint y: 211, distance: 26.2
click at [97, 212] on div at bounding box center [106, 164] width 213 height 276
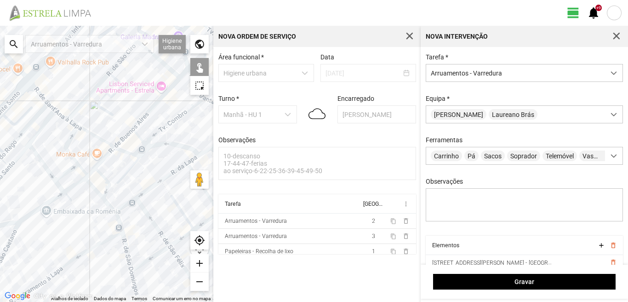
click at [40, 207] on div at bounding box center [106, 164] width 213 height 276
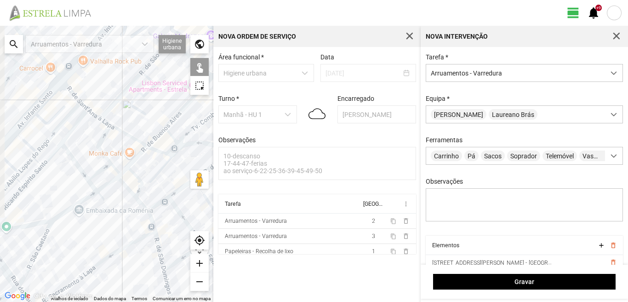
drag, startPoint x: 47, startPoint y: 206, endPoint x: 86, endPoint y: 216, distance: 40.8
click at [86, 216] on div at bounding box center [106, 164] width 213 height 276
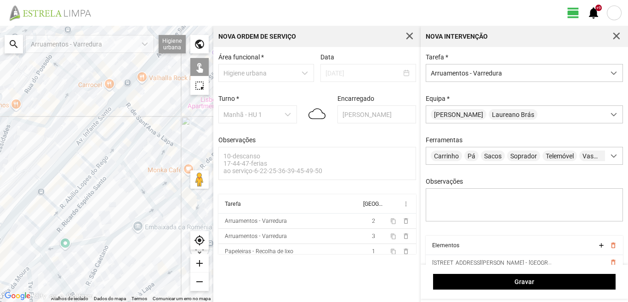
click at [102, 138] on div at bounding box center [106, 164] width 213 height 276
click at [87, 161] on div at bounding box center [106, 164] width 213 height 276
click at [71, 182] on div at bounding box center [106, 164] width 213 height 276
click at [49, 200] on div at bounding box center [106, 164] width 213 height 276
click at [33, 221] on div at bounding box center [106, 164] width 213 height 276
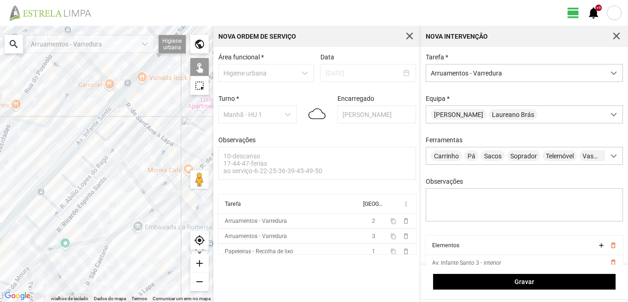
click at [57, 213] on div at bounding box center [106, 164] width 213 height 276
click at [66, 202] on div at bounding box center [106, 164] width 213 height 276
click at [84, 183] on div at bounding box center [106, 164] width 213 height 276
click at [98, 179] on div at bounding box center [106, 164] width 213 height 276
click at [105, 176] on div at bounding box center [106, 164] width 213 height 276
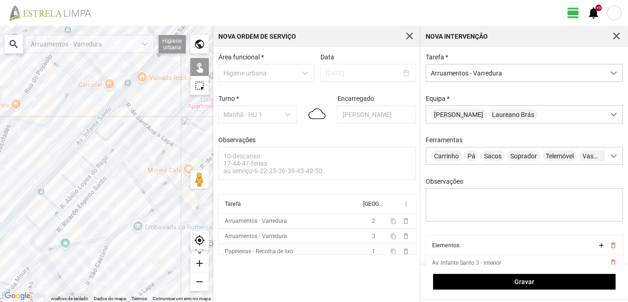
click at [87, 196] on div at bounding box center [106, 164] width 213 height 276
click at [78, 199] on div at bounding box center [106, 164] width 213 height 276
click at [78, 207] on div at bounding box center [106, 164] width 213 height 276
click at [61, 220] on div at bounding box center [106, 164] width 213 height 276
click at [33, 237] on div at bounding box center [106, 164] width 213 height 276
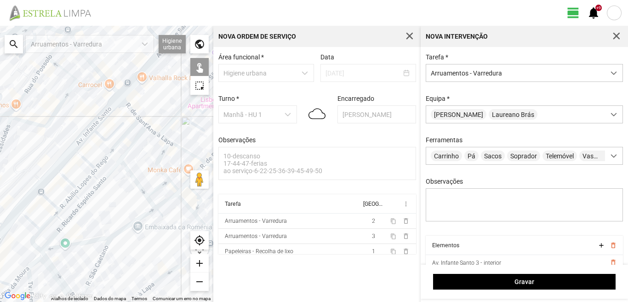
click at [58, 230] on div at bounding box center [106, 164] width 213 height 276
click at [65, 247] on div at bounding box center [106, 164] width 213 height 276
click at [49, 261] on div at bounding box center [106, 164] width 213 height 276
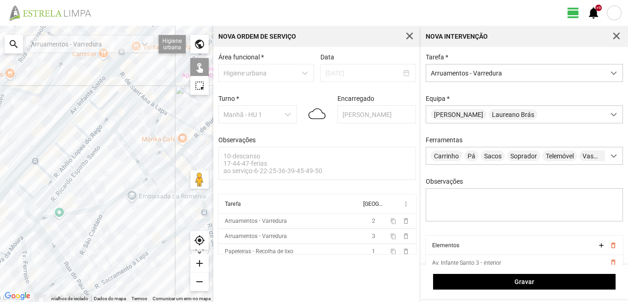
drag, startPoint x: 86, startPoint y: 257, endPoint x: 80, endPoint y: 221, distance: 36.2
click at [81, 222] on div at bounding box center [106, 164] width 213 height 276
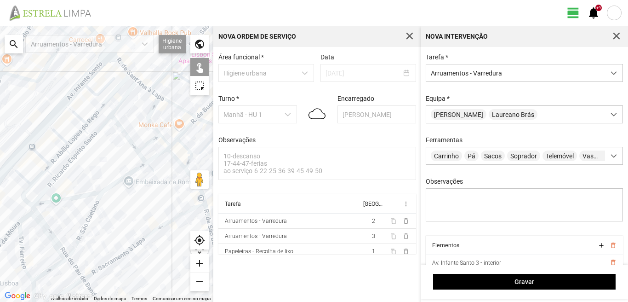
click at [85, 229] on div at bounding box center [106, 164] width 213 height 276
click at [75, 268] on div at bounding box center [106, 164] width 213 height 276
drag, startPoint x: 112, startPoint y: 226, endPoint x: 79, endPoint y: 221, distance: 33.5
click at [81, 222] on div at bounding box center [106, 164] width 213 height 276
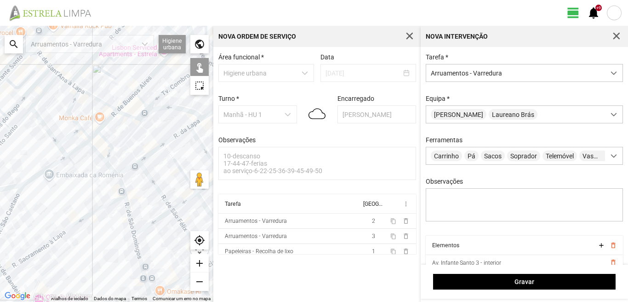
drag, startPoint x: 63, startPoint y: 204, endPoint x: 81, endPoint y: 224, distance: 26.1
click at [79, 219] on div at bounding box center [106, 164] width 213 height 276
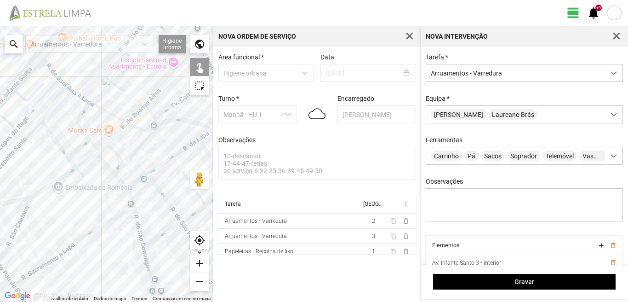
drag, startPoint x: 45, startPoint y: 157, endPoint x: 57, endPoint y: 196, distance: 40.9
click at [56, 195] on div at bounding box center [106, 164] width 213 height 276
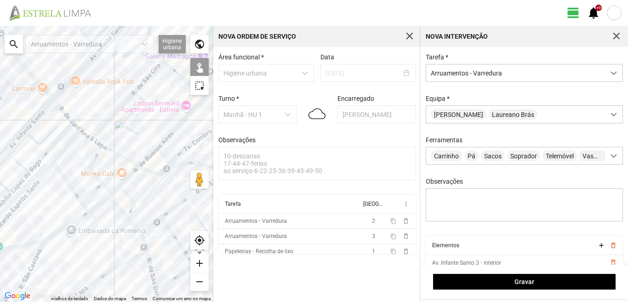
click at [63, 111] on div at bounding box center [106, 164] width 213 height 276
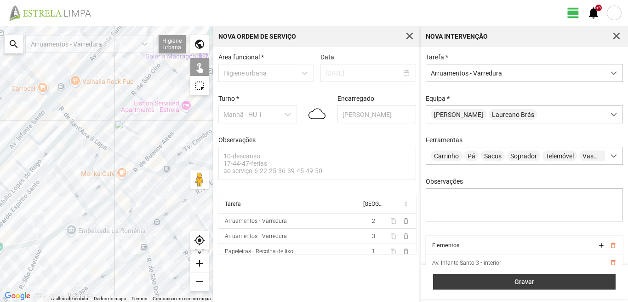
click at [549, 278] on span "Gravar" at bounding box center [524, 281] width 173 height 7
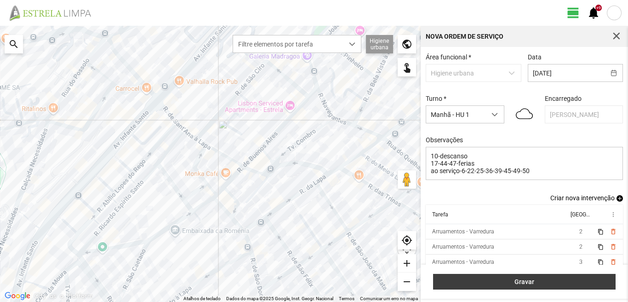
click at [578, 283] on span "Gravar" at bounding box center [524, 281] width 173 height 7
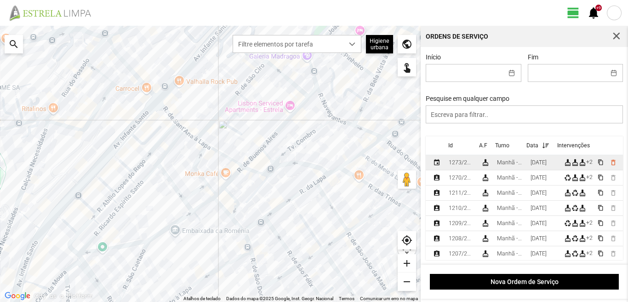
click at [539, 166] on div "[DATE]" at bounding box center [539, 162] width 16 height 6
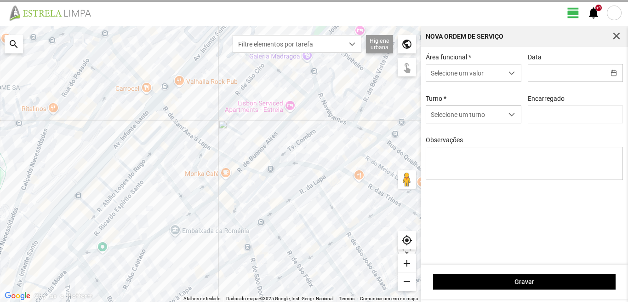
type input "[DATE]"
type textarea "10-descanso 17-44-47-ferias ao serviço-6-22-25-36-39-45-49-50"
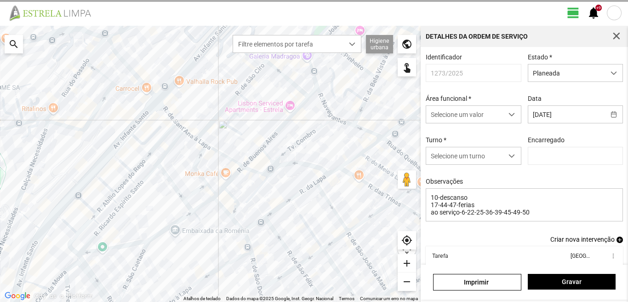
type input "[PERSON_NAME]"
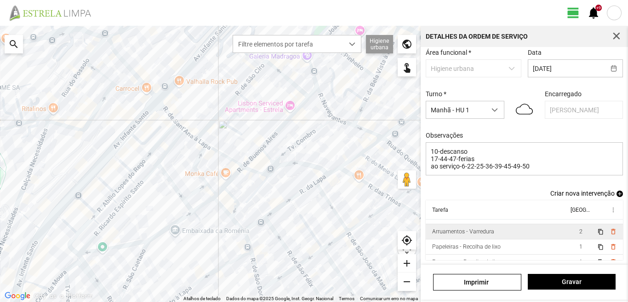
scroll to position [35, 0]
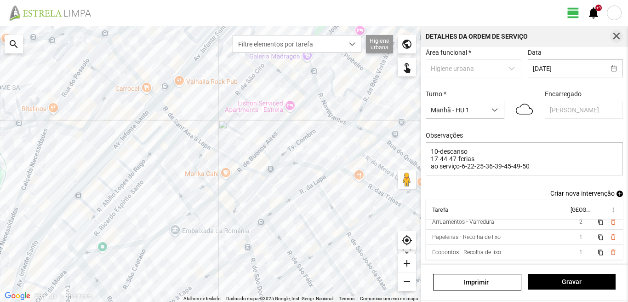
click at [617, 37] on span "button" at bounding box center [617, 36] width 8 height 8
